Goal: Information Seeking & Learning: Learn about a topic

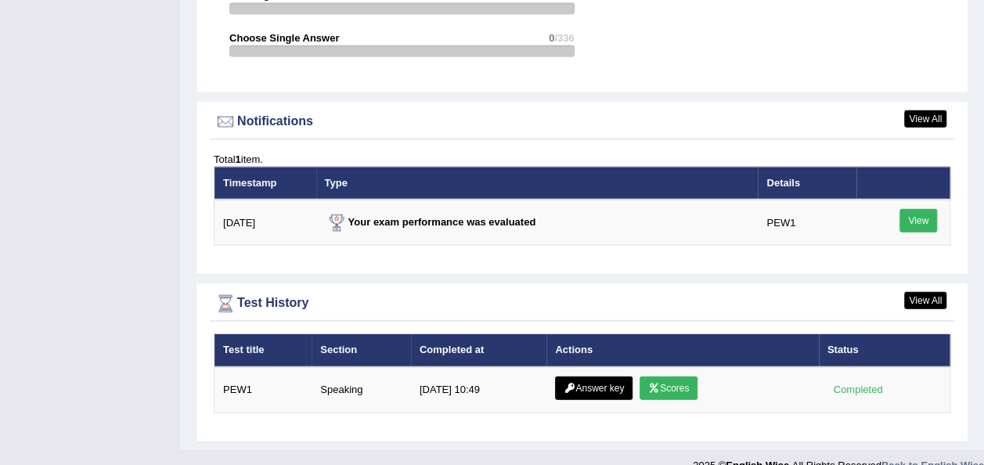
scroll to position [1823, 0]
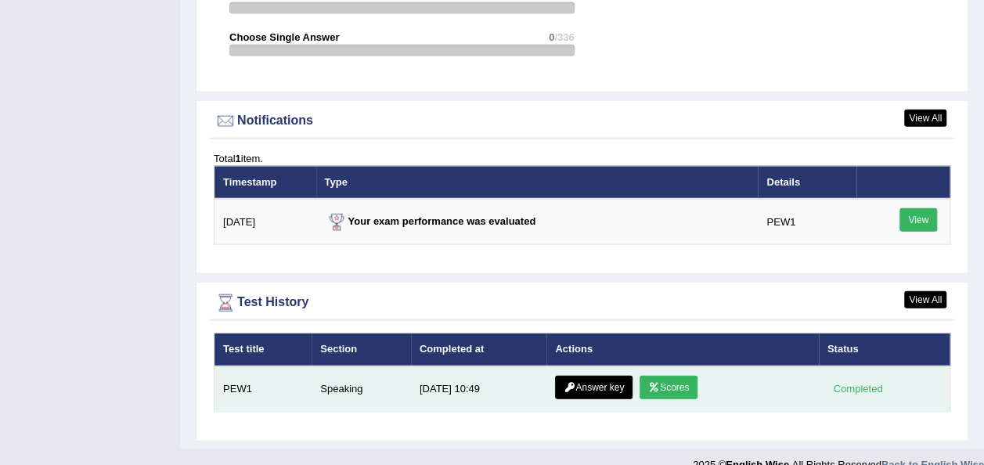
click at [586, 376] on link "Answer key" at bounding box center [594, 387] width 78 height 23
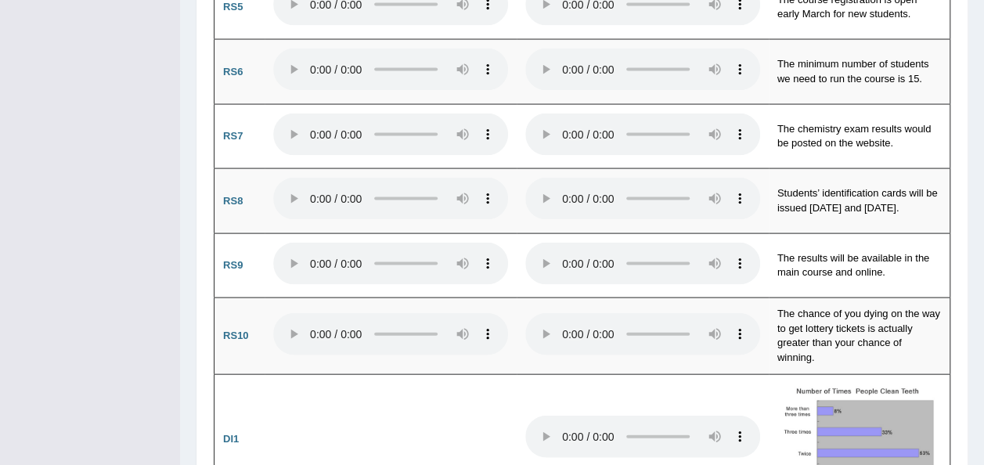
scroll to position [1544, 0]
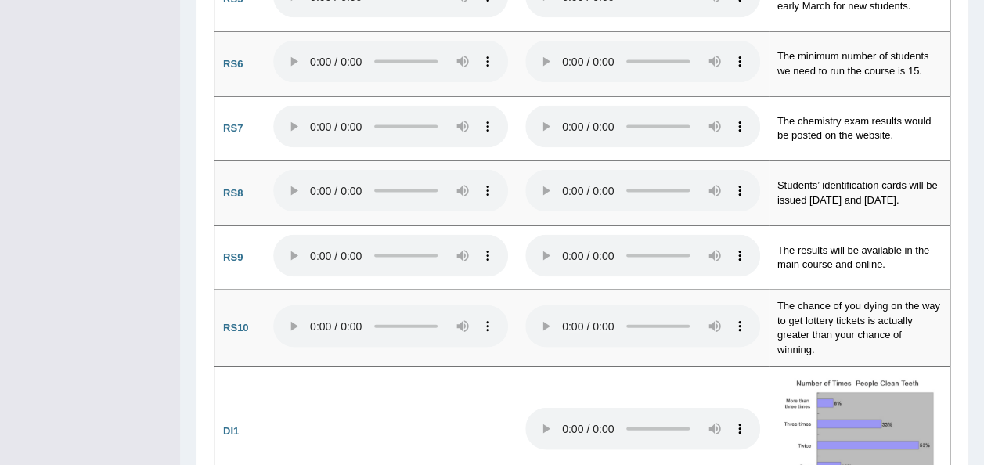
drag, startPoint x: 982, startPoint y: 138, endPoint x: 991, endPoint y: 193, distance: 56.2
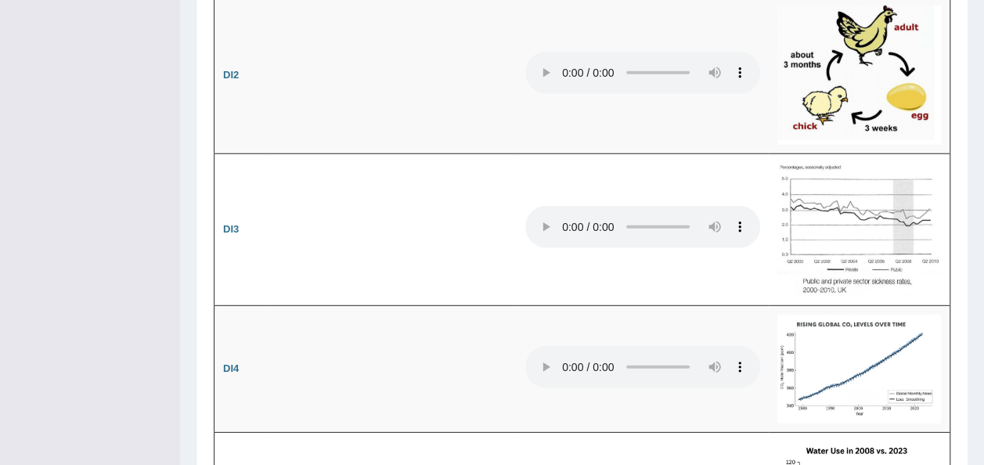
scroll to position [2059, 0]
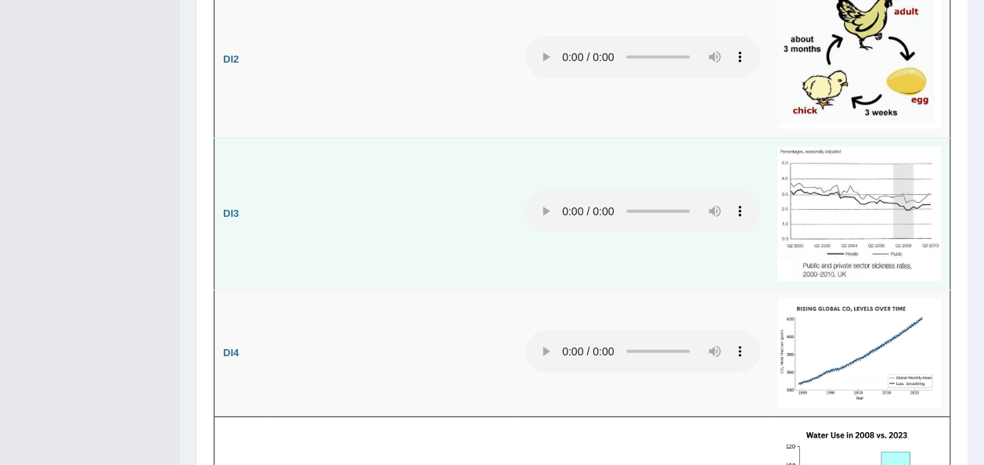
click at [569, 175] on td at bounding box center [643, 214] width 252 height 152
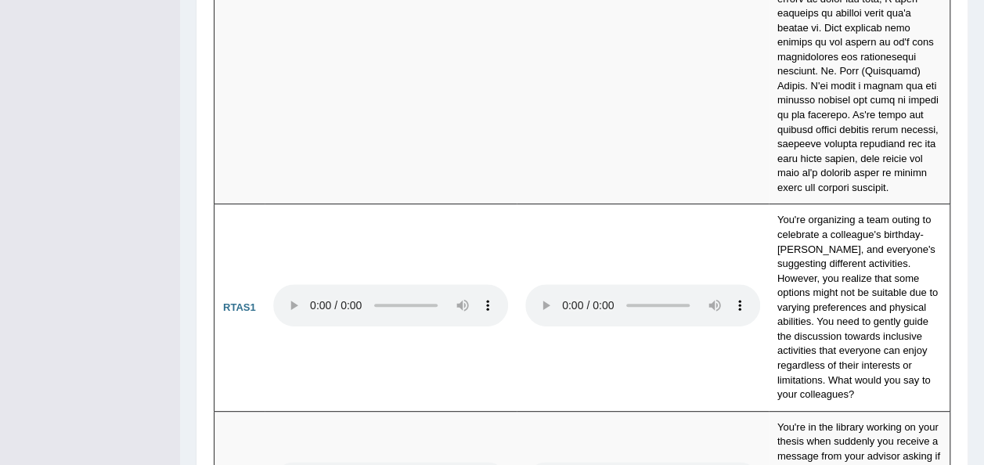
scroll to position [0, 0]
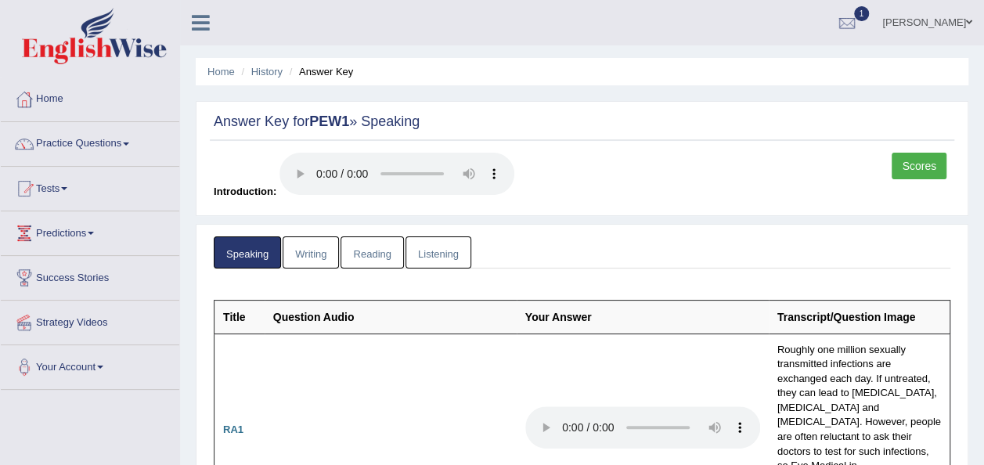
click at [313, 257] on link "Writing" at bounding box center [311, 252] width 56 height 32
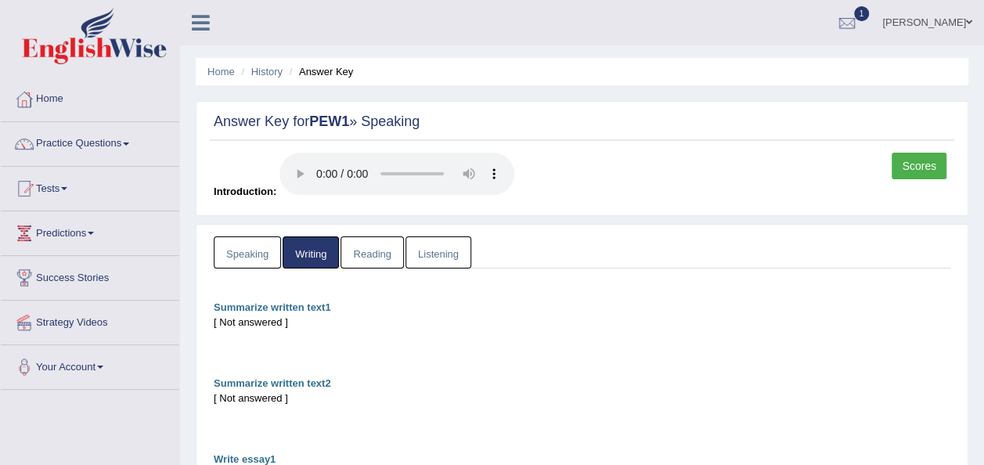
click at [370, 255] on link "Reading" at bounding box center [372, 252] width 63 height 32
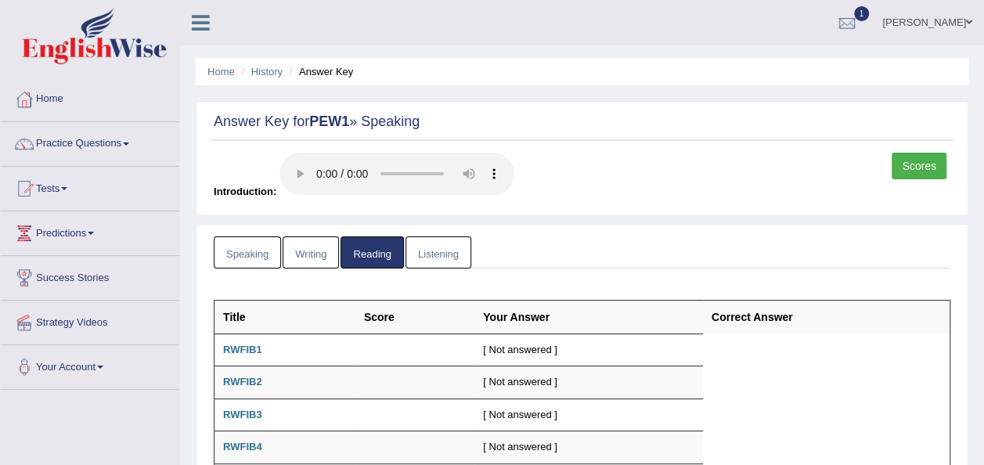
click at [419, 251] on link "Listening" at bounding box center [439, 252] width 66 height 32
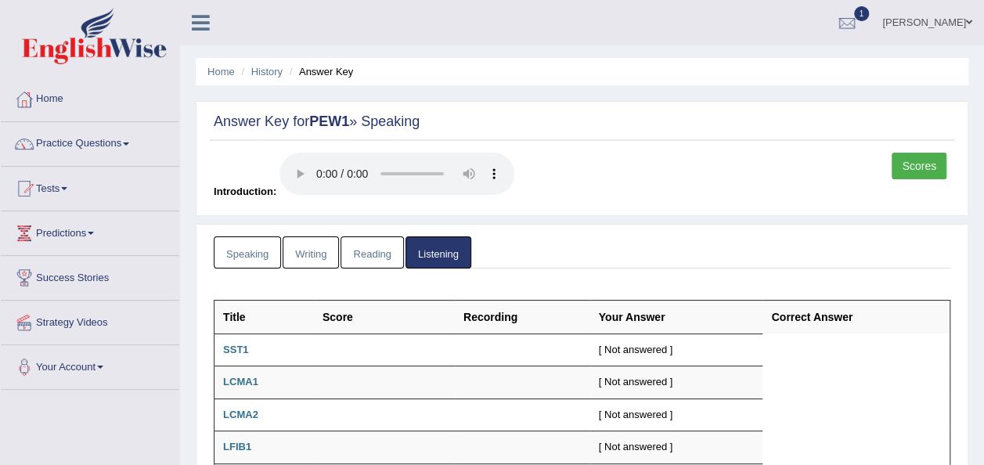
click at [260, 257] on link "Speaking" at bounding box center [247, 252] width 67 height 32
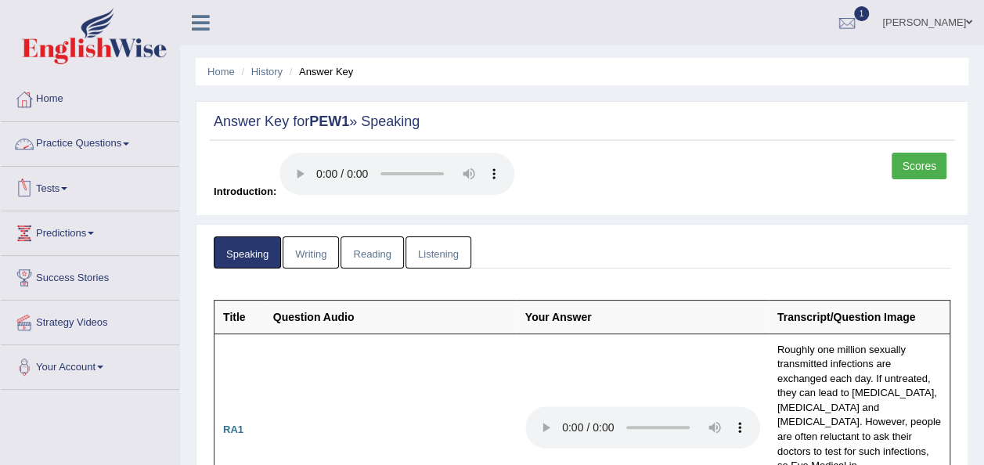
click at [130, 138] on link "Practice Questions" at bounding box center [90, 141] width 178 height 39
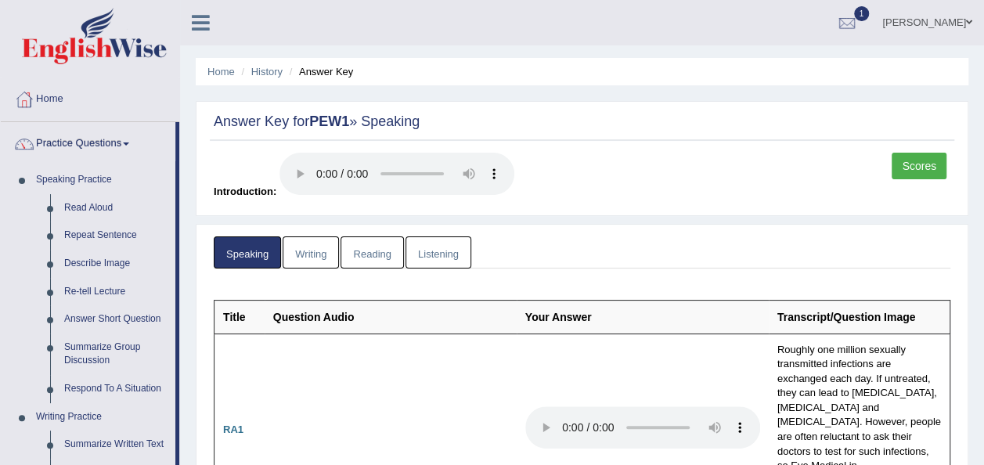
click at [550, 142] on div "Answer Key for PEW1 » Speaking Scores Introduction:" at bounding box center [582, 158] width 773 height 115
click at [20, 282] on li "Speaking Practice Read Aloud Repeat Sentence Describe Image Re-tell Lecture Ans…" at bounding box center [88, 284] width 175 height 237
drag, startPoint x: 181, startPoint y: 247, endPoint x: 180, endPoint y: 326, distance: 78.3
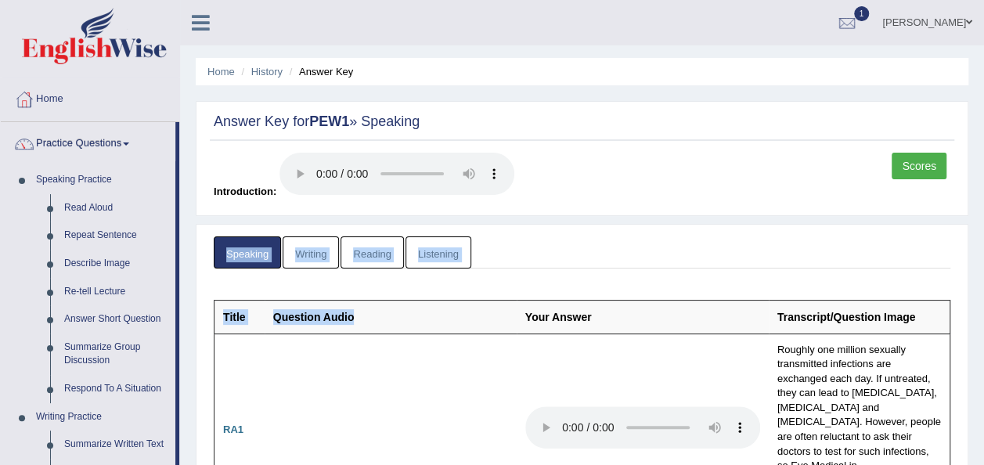
drag, startPoint x: 180, startPoint y: 326, endPoint x: 423, endPoint y: 305, distance: 243.6
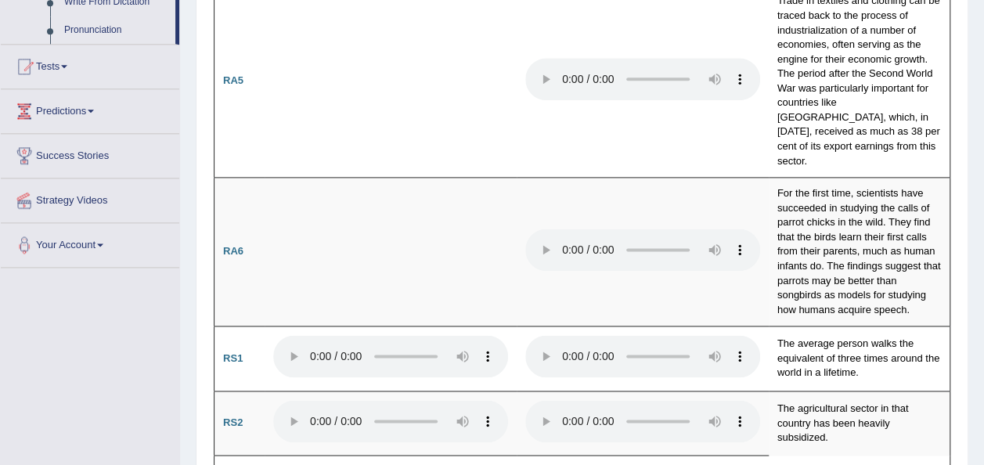
scroll to position [998, 0]
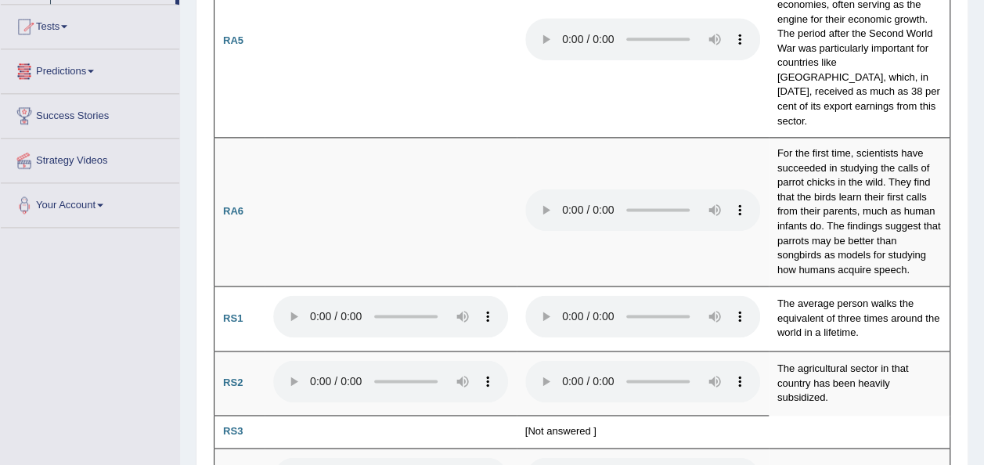
click at [100, 72] on link "Predictions" at bounding box center [90, 68] width 178 height 39
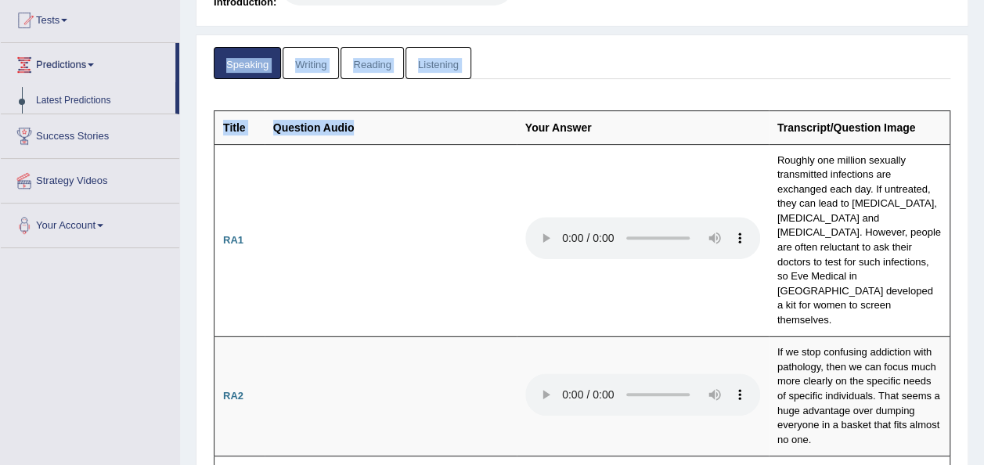
scroll to position [168, 0]
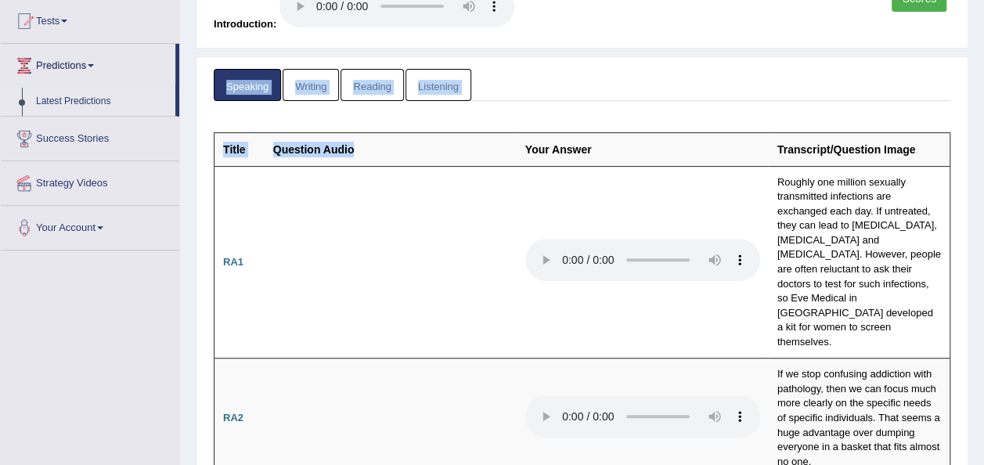
click at [101, 103] on link "Latest Predictions" at bounding box center [102, 102] width 146 height 28
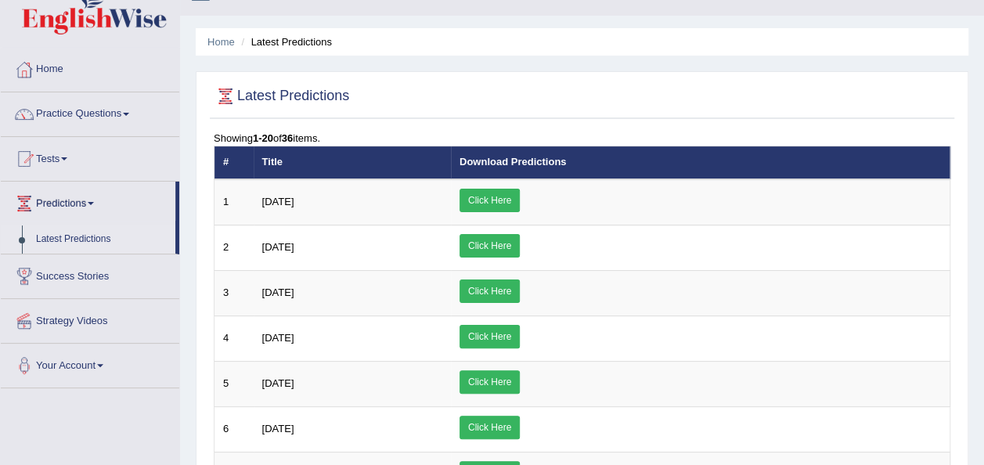
scroll to position [31, 0]
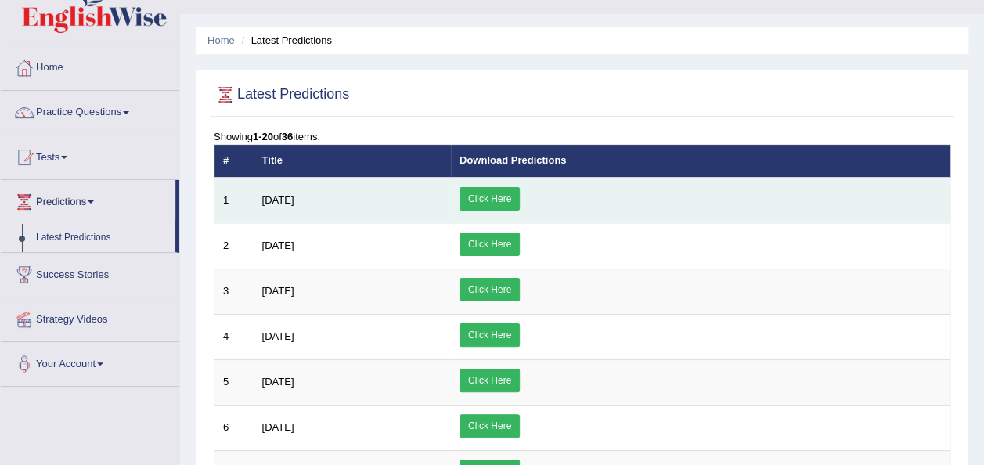
click at [520, 200] on link "Click Here" at bounding box center [490, 198] width 60 height 23
